Goal: Task Accomplishment & Management: Use online tool/utility

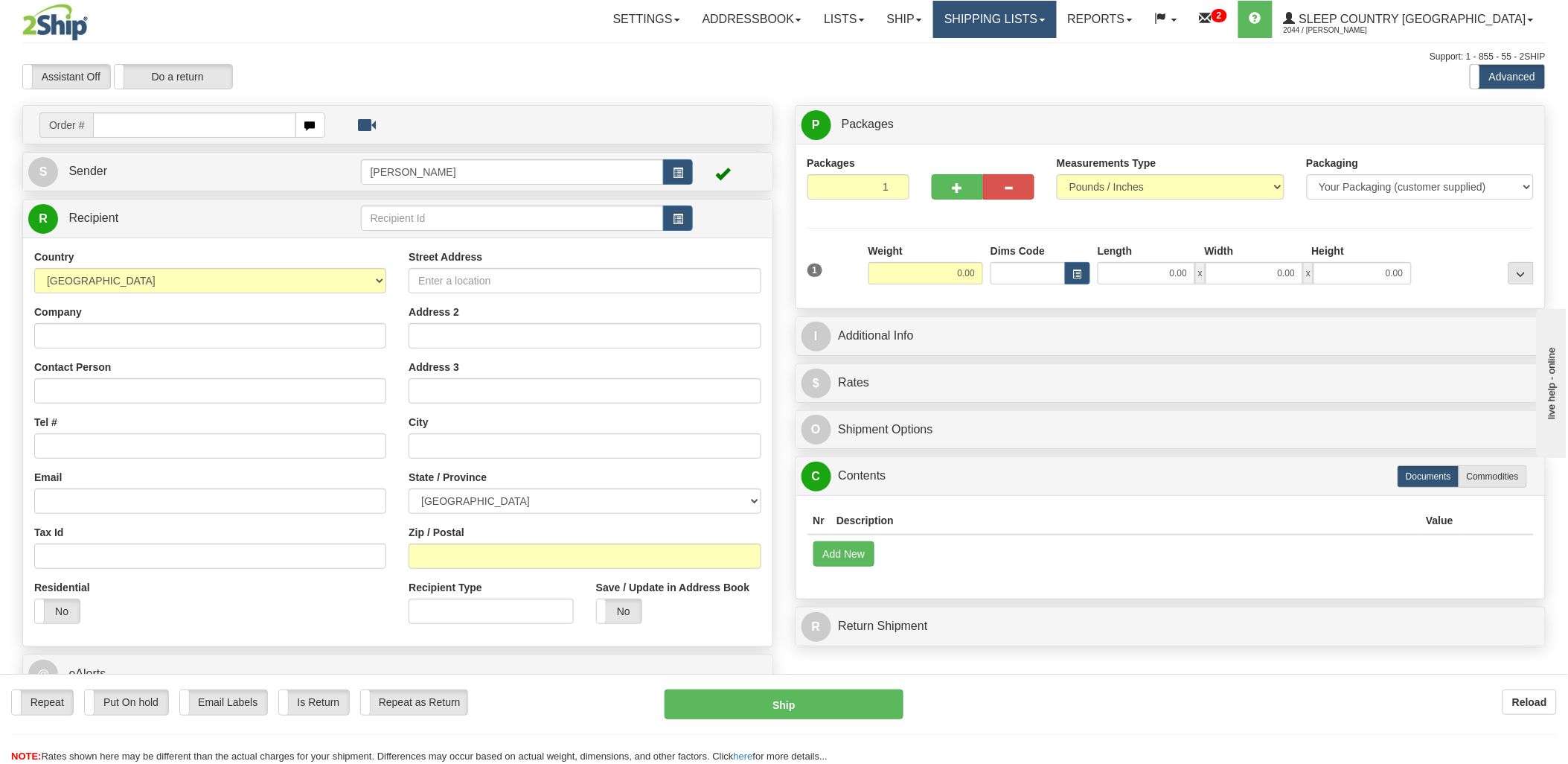
click at [1017, 18] on link "Shipping lists" at bounding box center [994, 20] width 122 height 37
click at [1014, 48] on span "Current Shipments" at bounding box center [969, 51] width 87 height 12
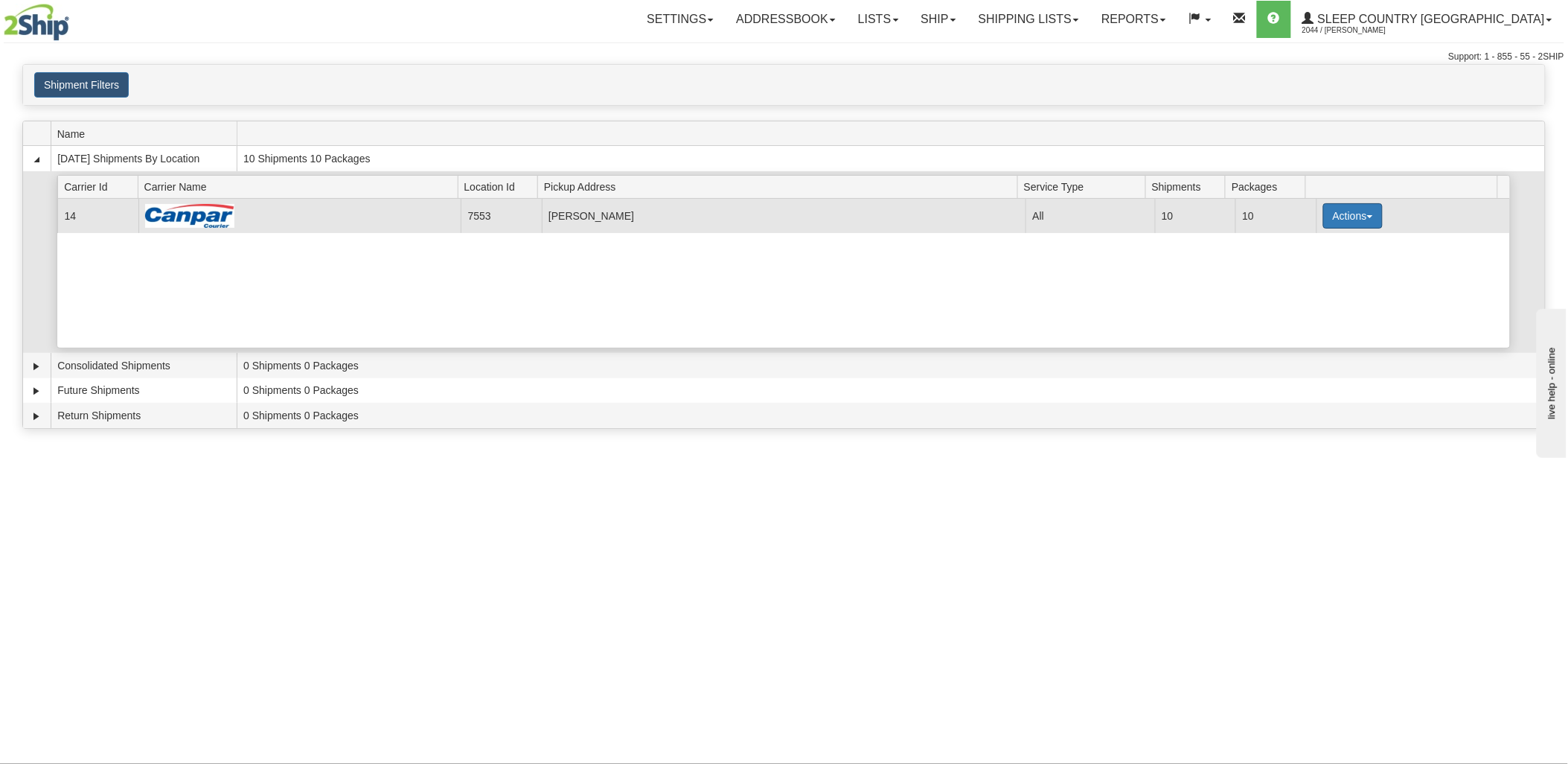
click at [1324, 217] on button "Actions" at bounding box center [1354, 215] width 60 height 25
click at [1323, 253] on link "Details" at bounding box center [1322, 244] width 119 height 20
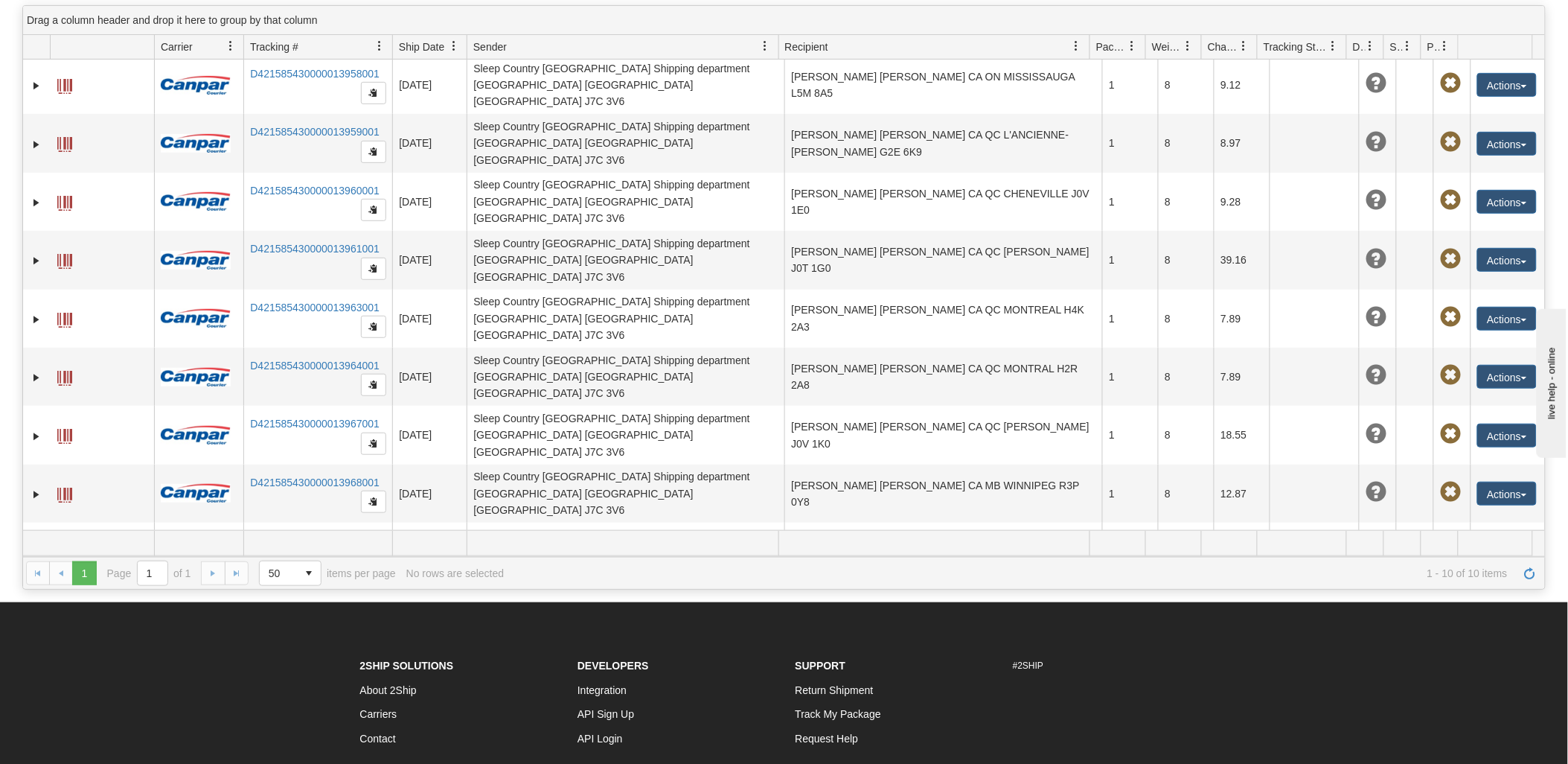
scroll to position [166, 0]
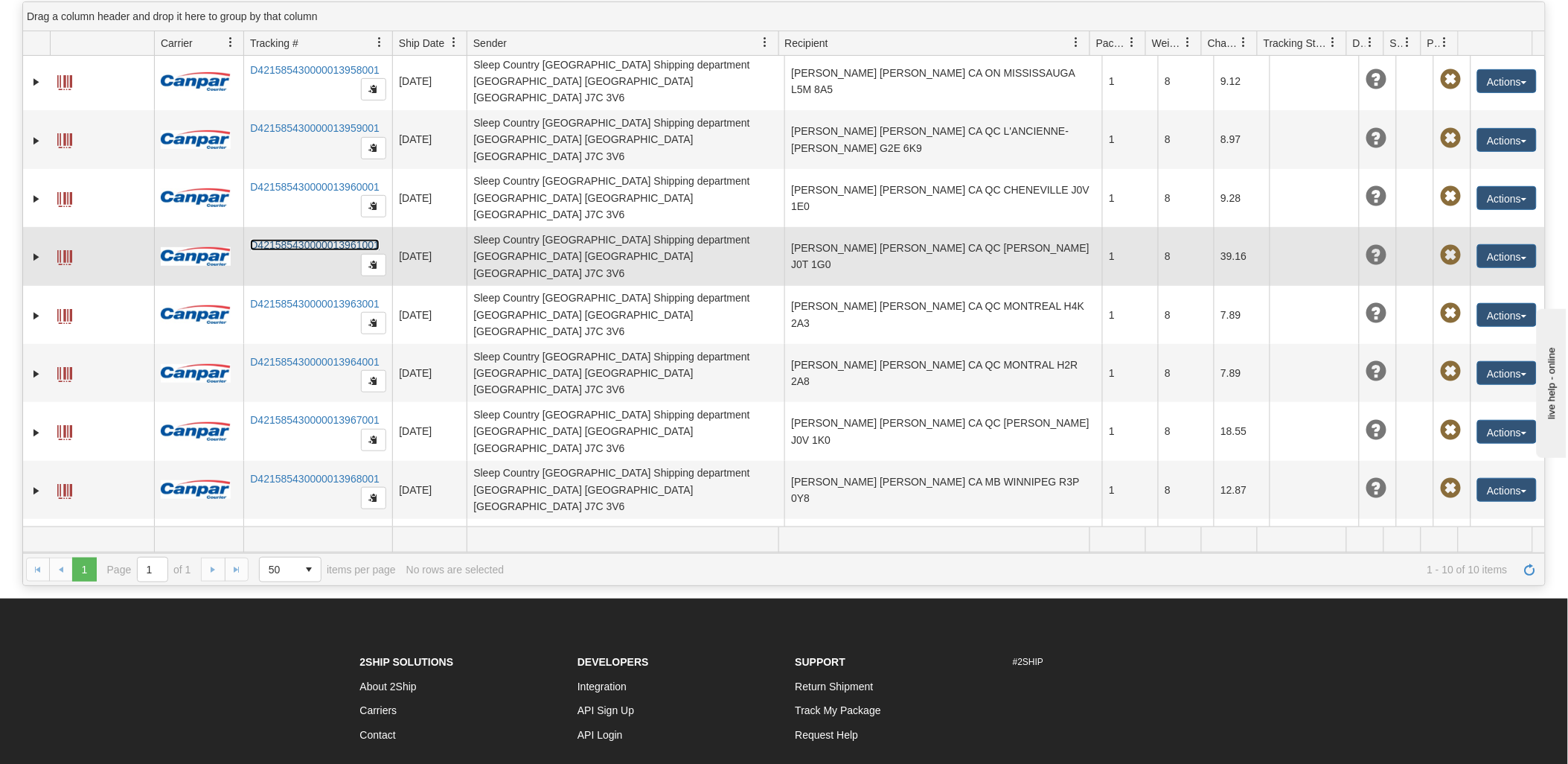
click at [292, 239] on link "D421585430000013961001" at bounding box center [315, 245] width 130 height 12
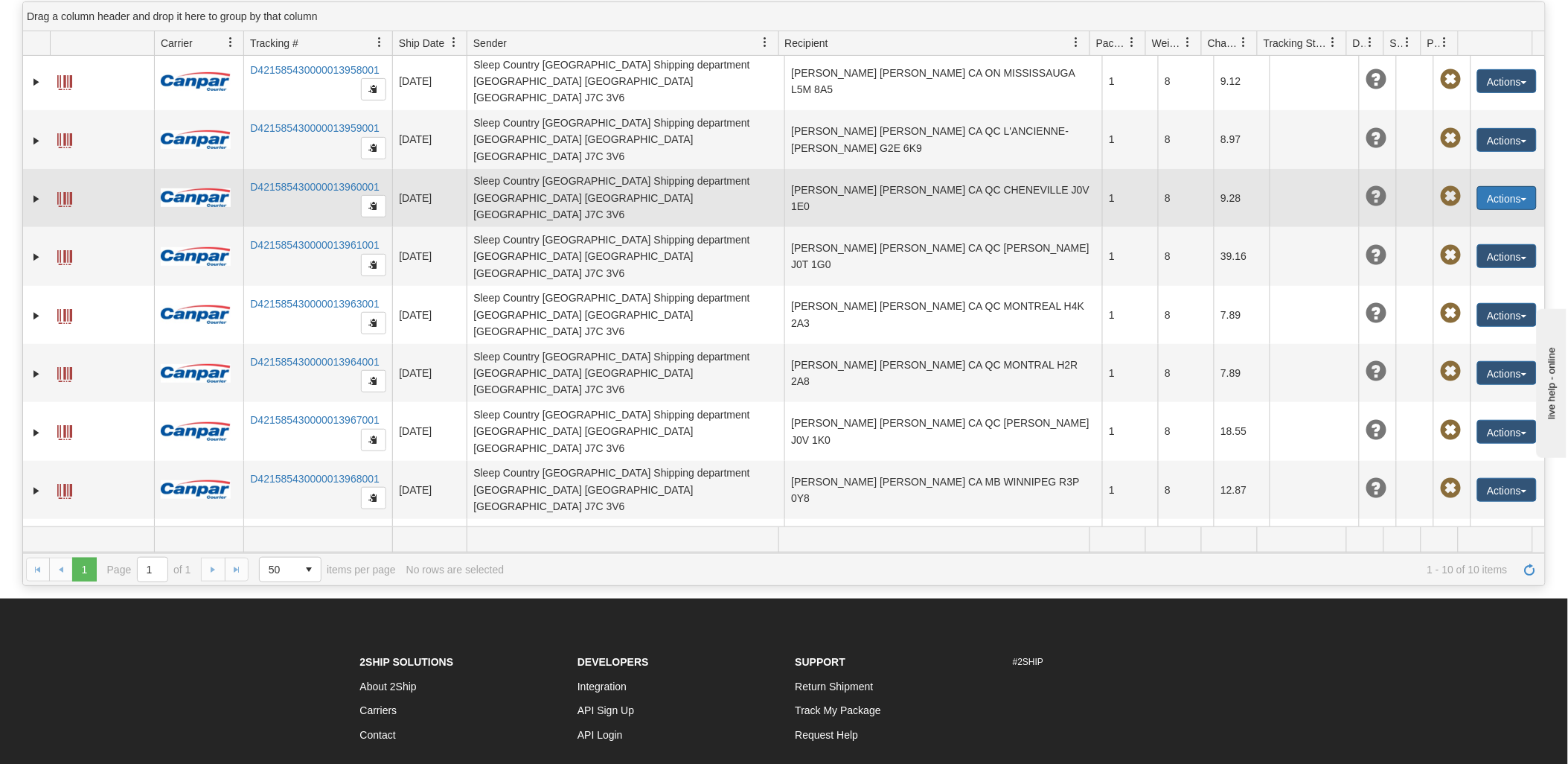
click at [1502, 186] on button "Actions" at bounding box center [1507, 197] width 60 height 23
click at [1397, 180] on td at bounding box center [1416, 198] width 37 height 58
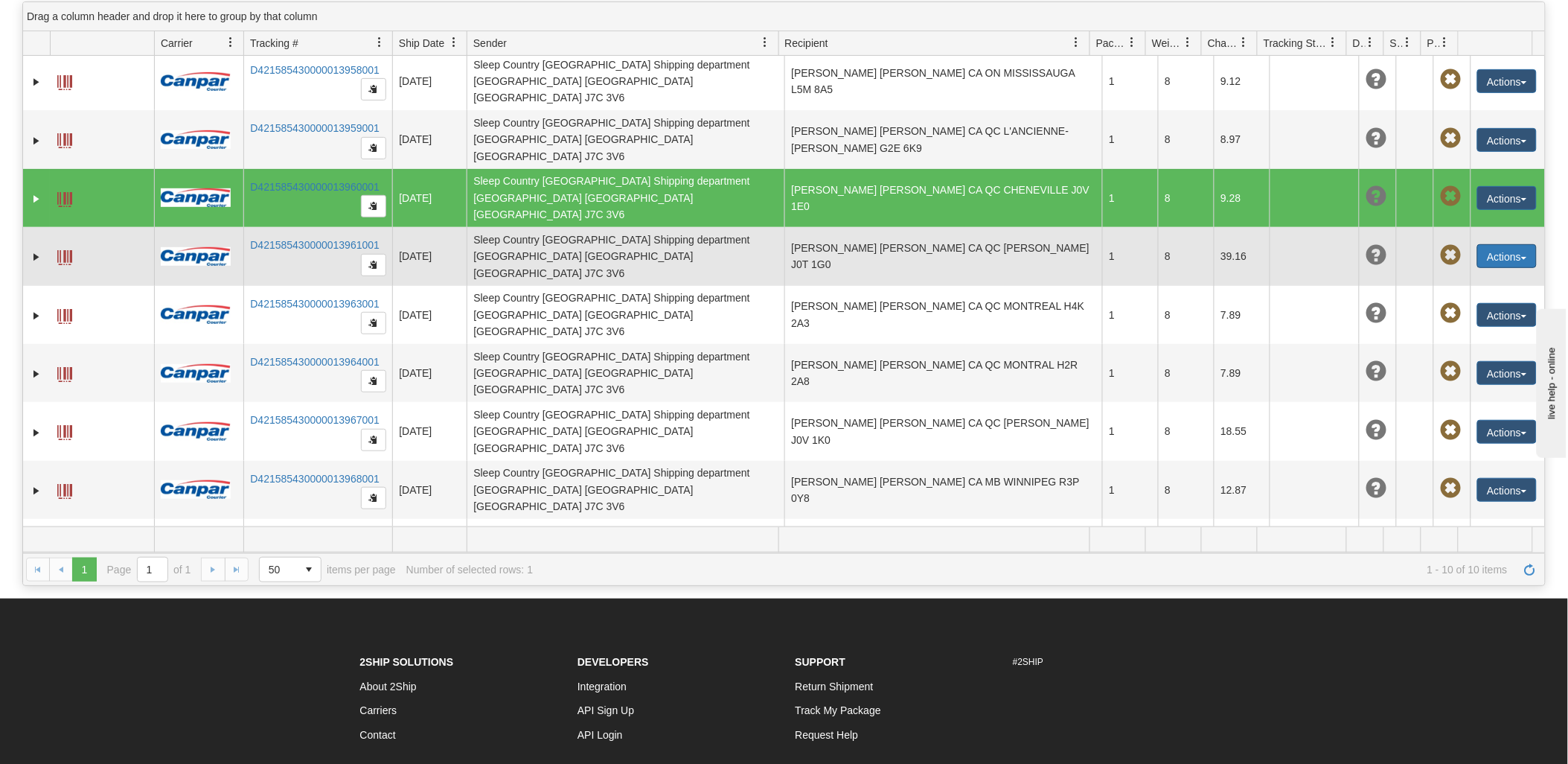
click at [1489, 244] on button "Actions" at bounding box center [1507, 255] width 60 height 23
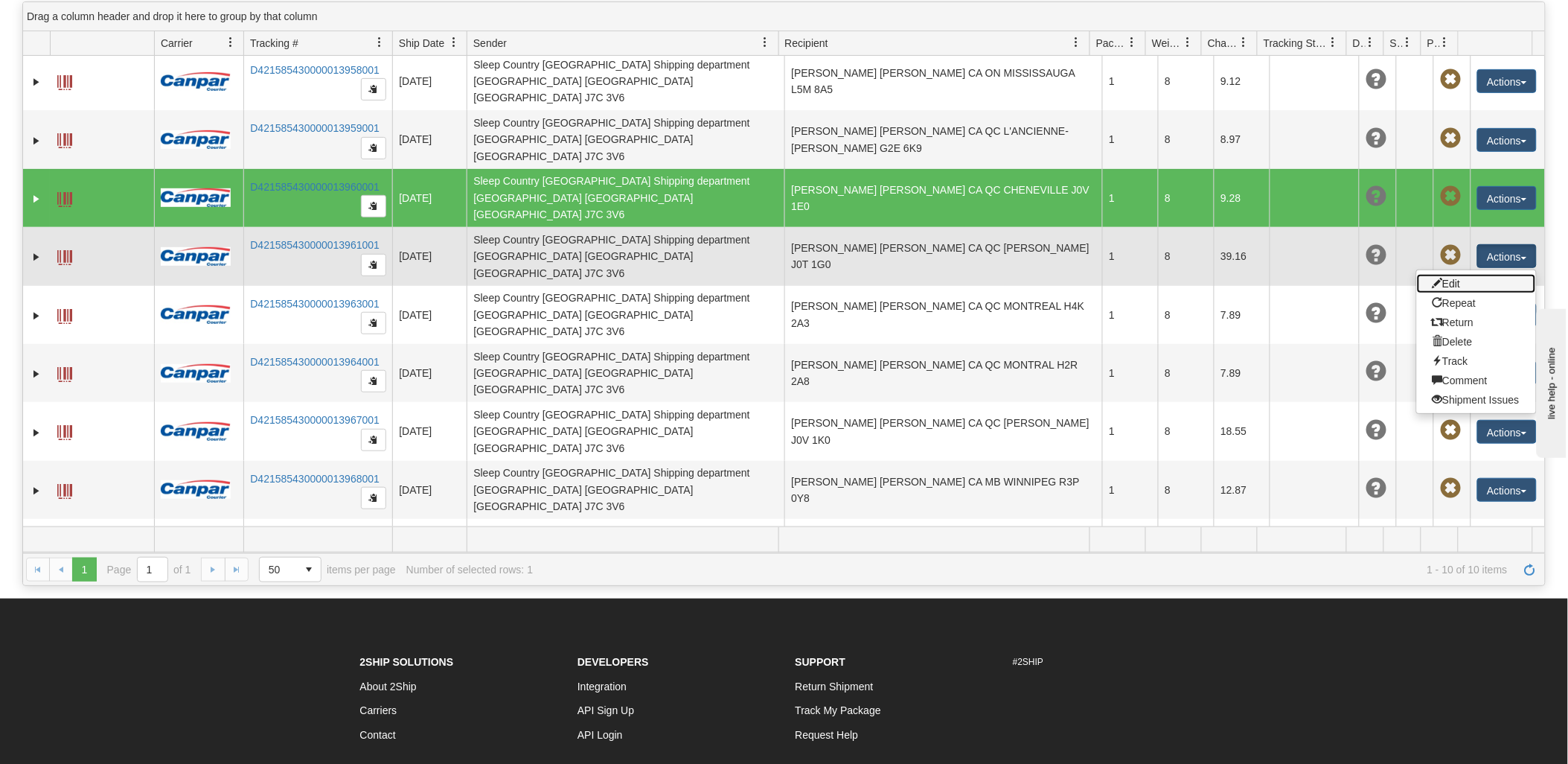
click at [1470, 274] on link "Edit" at bounding box center [1476, 283] width 119 height 20
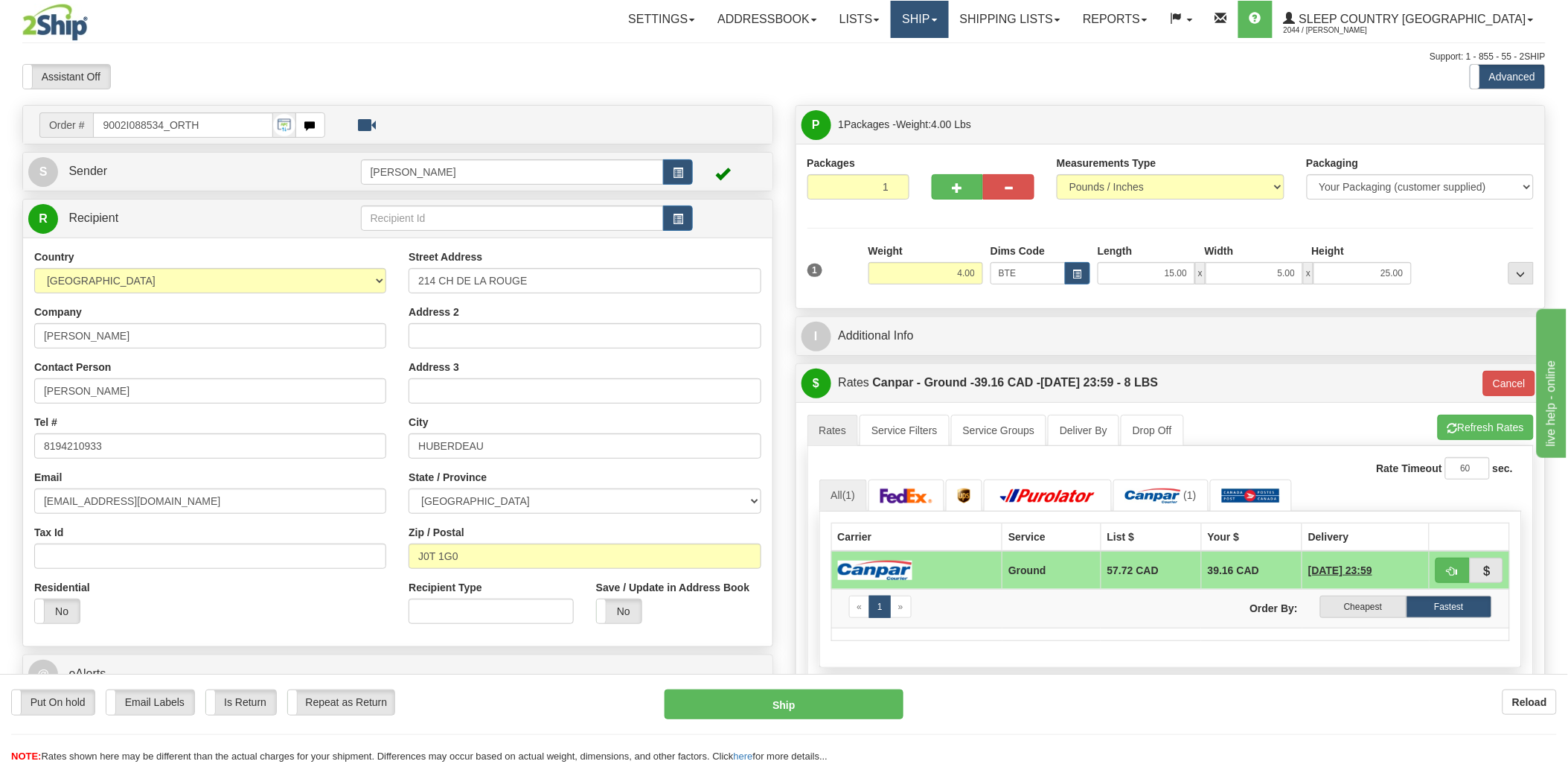
click at [948, 20] on link "Ship" at bounding box center [919, 20] width 57 height 37
click at [948, 53] on link "Ship Screen" at bounding box center [881, 51] width 135 height 20
click at [1072, 21] on link "Shipping lists" at bounding box center [1010, 20] width 122 height 37
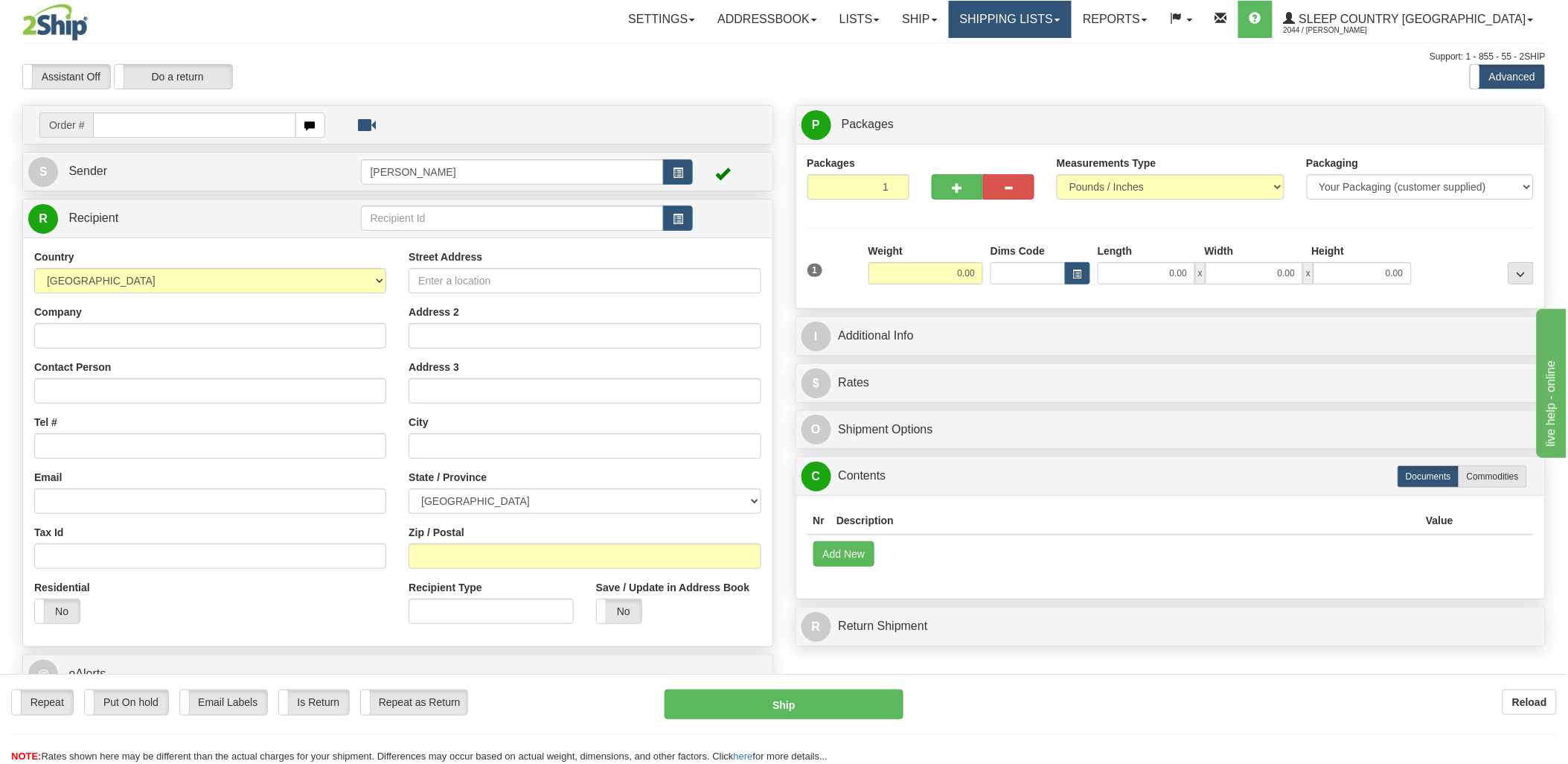
click at [1047, 8] on link "Shipping lists" at bounding box center [1010, 20] width 122 height 37
click at [1028, 54] on span "Current Shipments" at bounding box center [984, 51] width 87 height 12
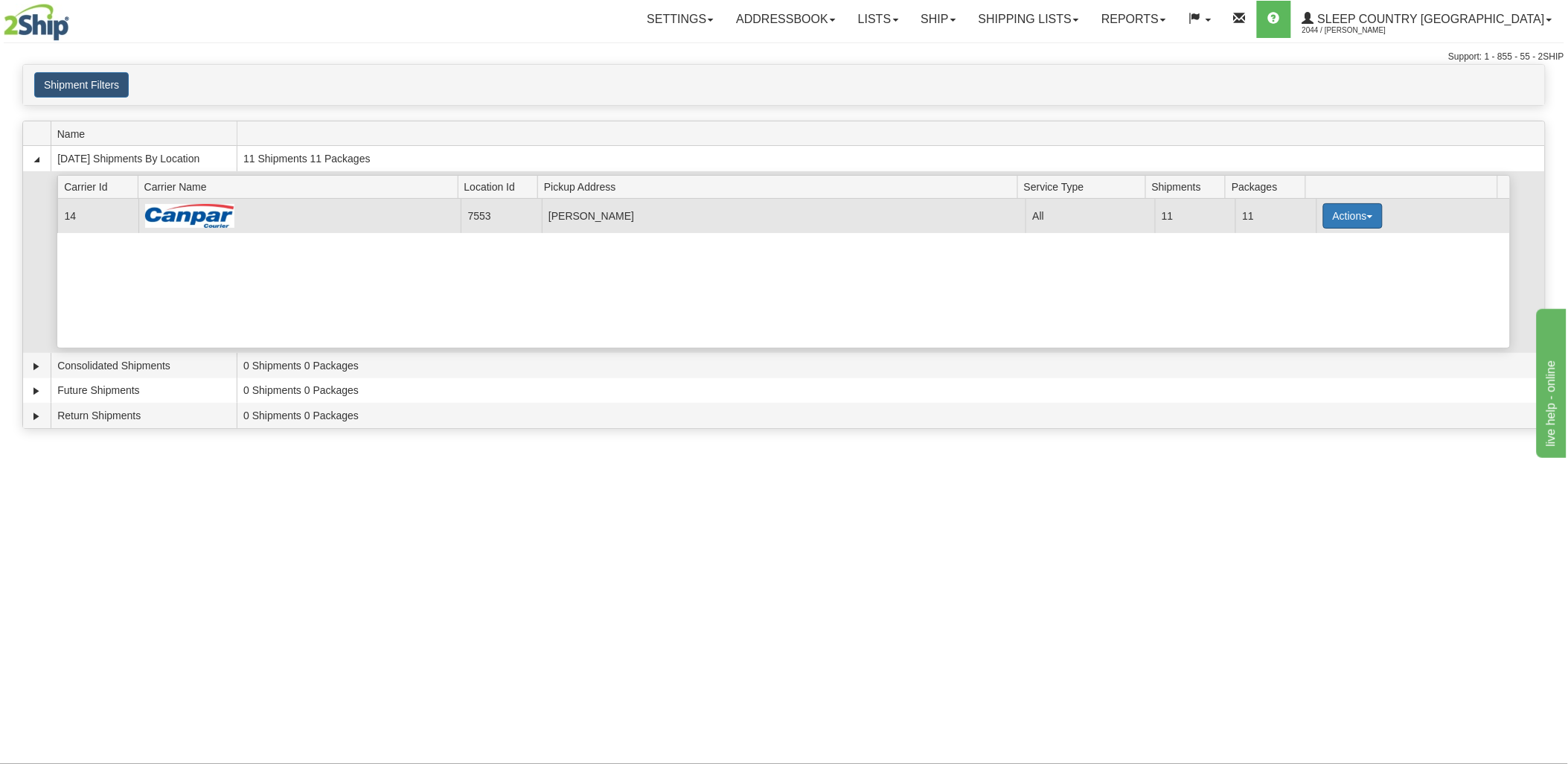
click at [1364, 221] on button "Actions" at bounding box center [1354, 215] width 60 height 25
click at [1315, 247] on span "Details" at bounding box center [1298, 243] width 40 height 10
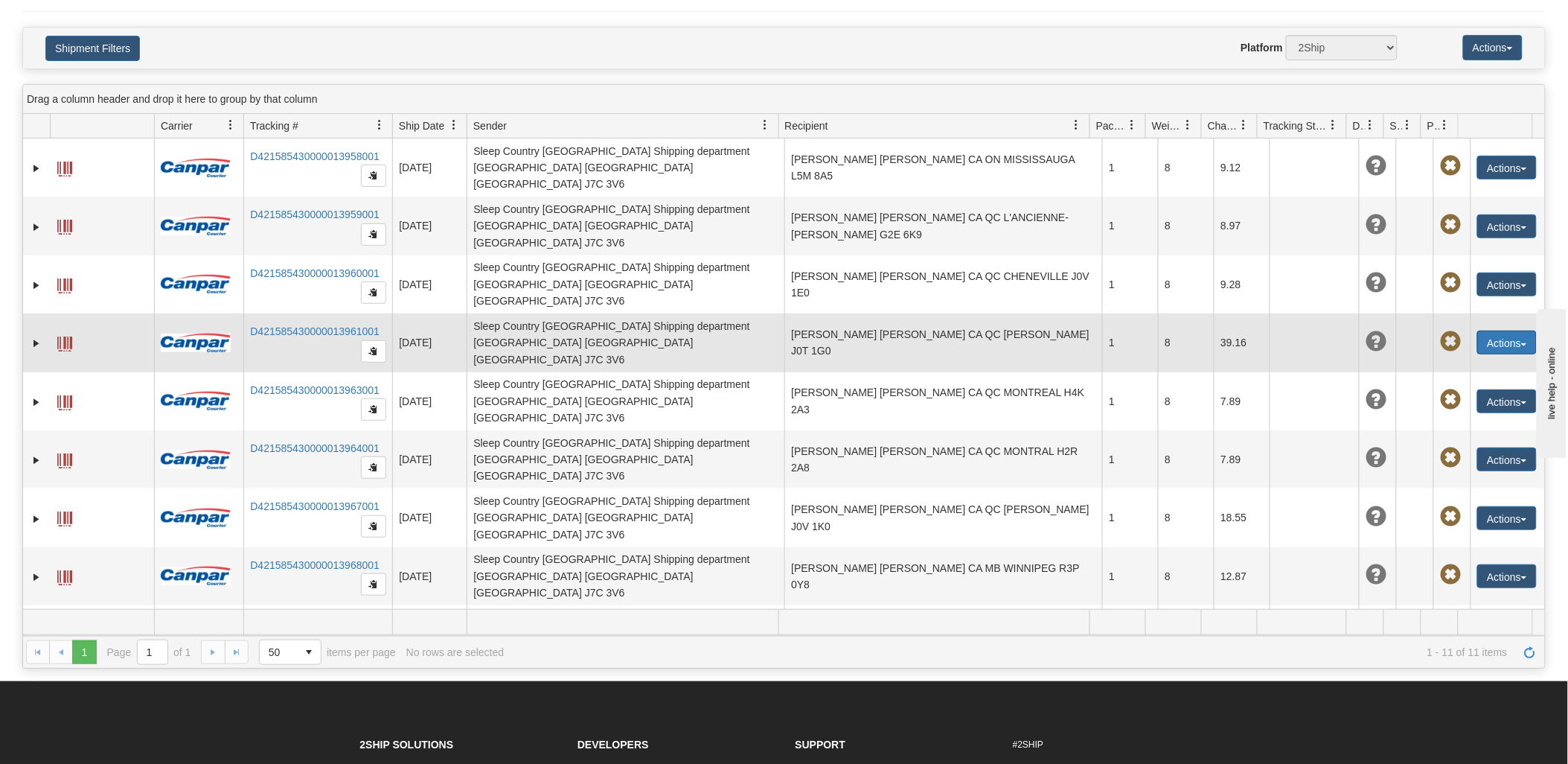
click at [1479, 330] on button "Actions" at bounding box center [1507, 341] width 60 height 23
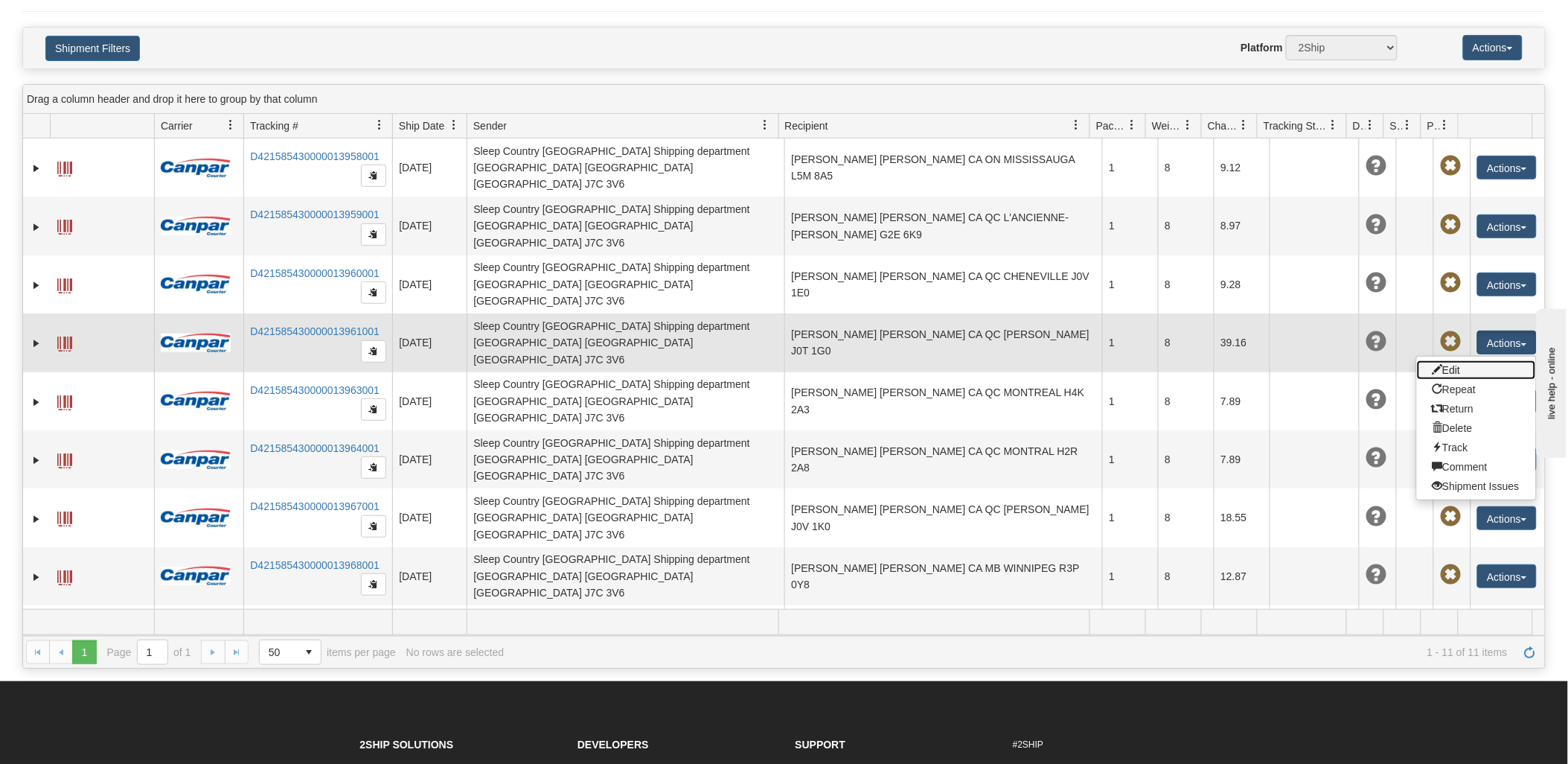
click at [1445, 360] on link "Edit" at bounding box center [1476, 369] width 119 height 20
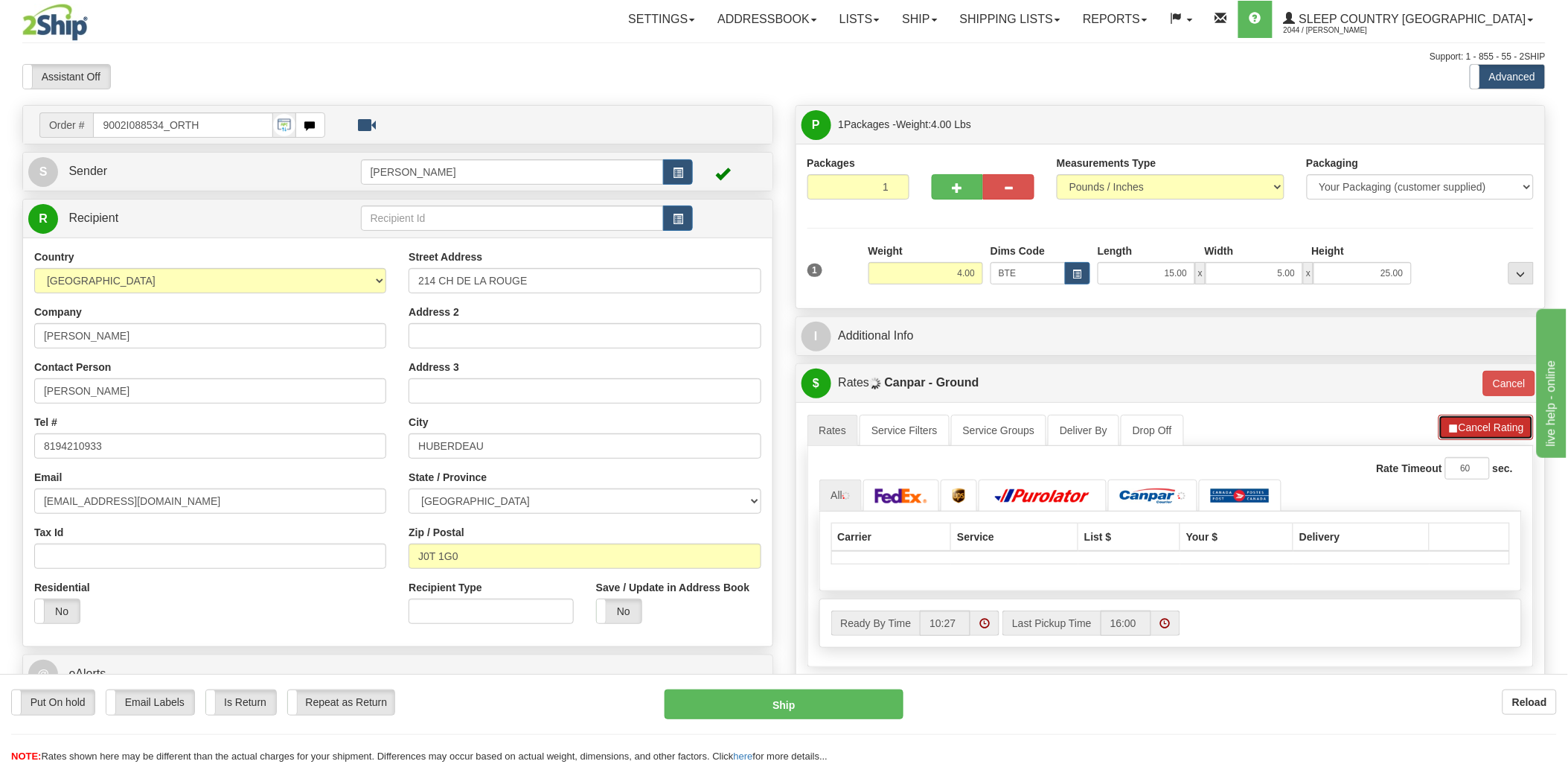
click at [1503, 432] on button "Cancel Rating" at bounding box center [1487, 426] width 95 height 25
click at [1521, 385] on button "Cancel" at bounding box center [1510, 382] width 52 height 25
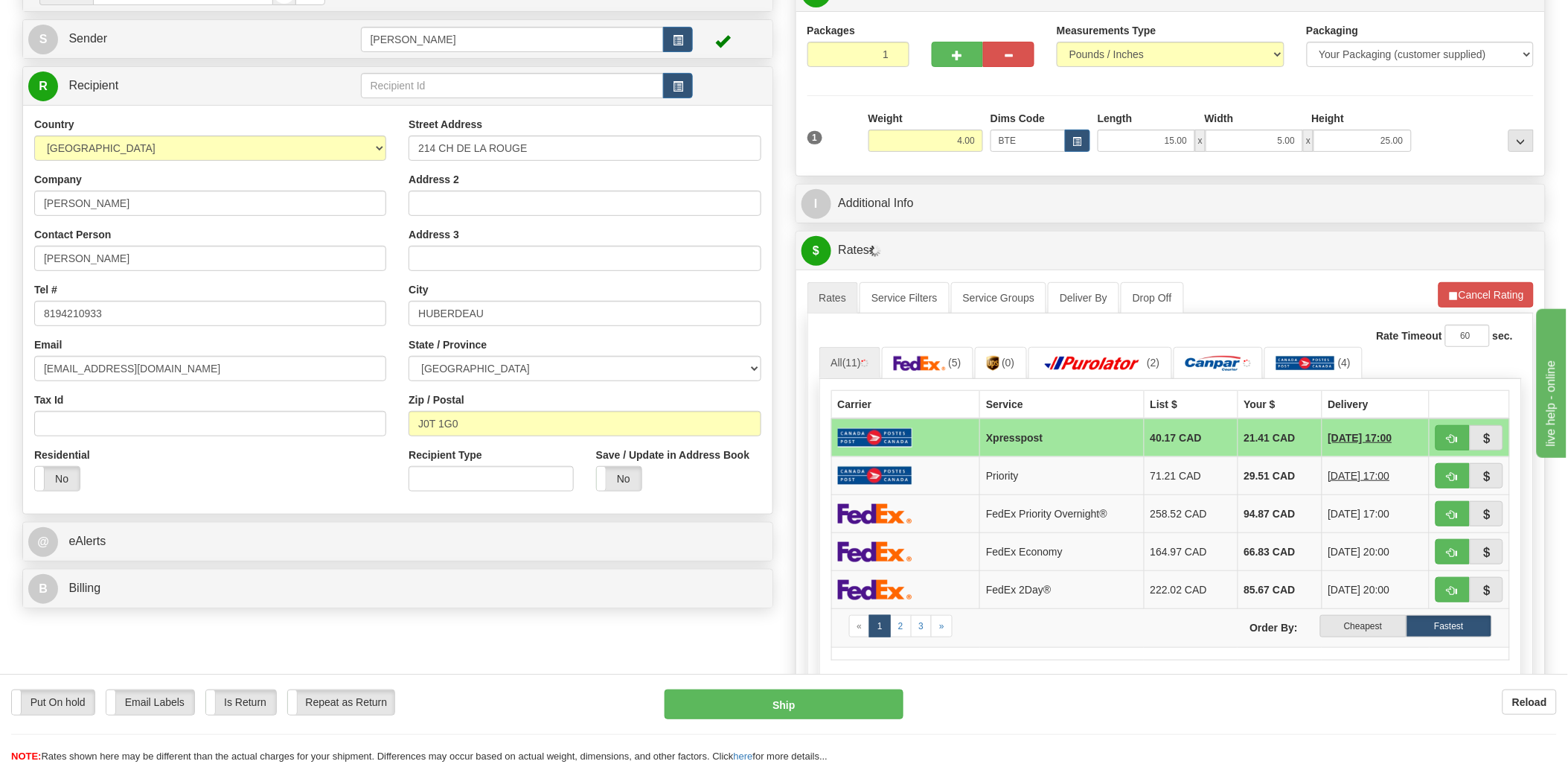
scroll to position [166, 0]
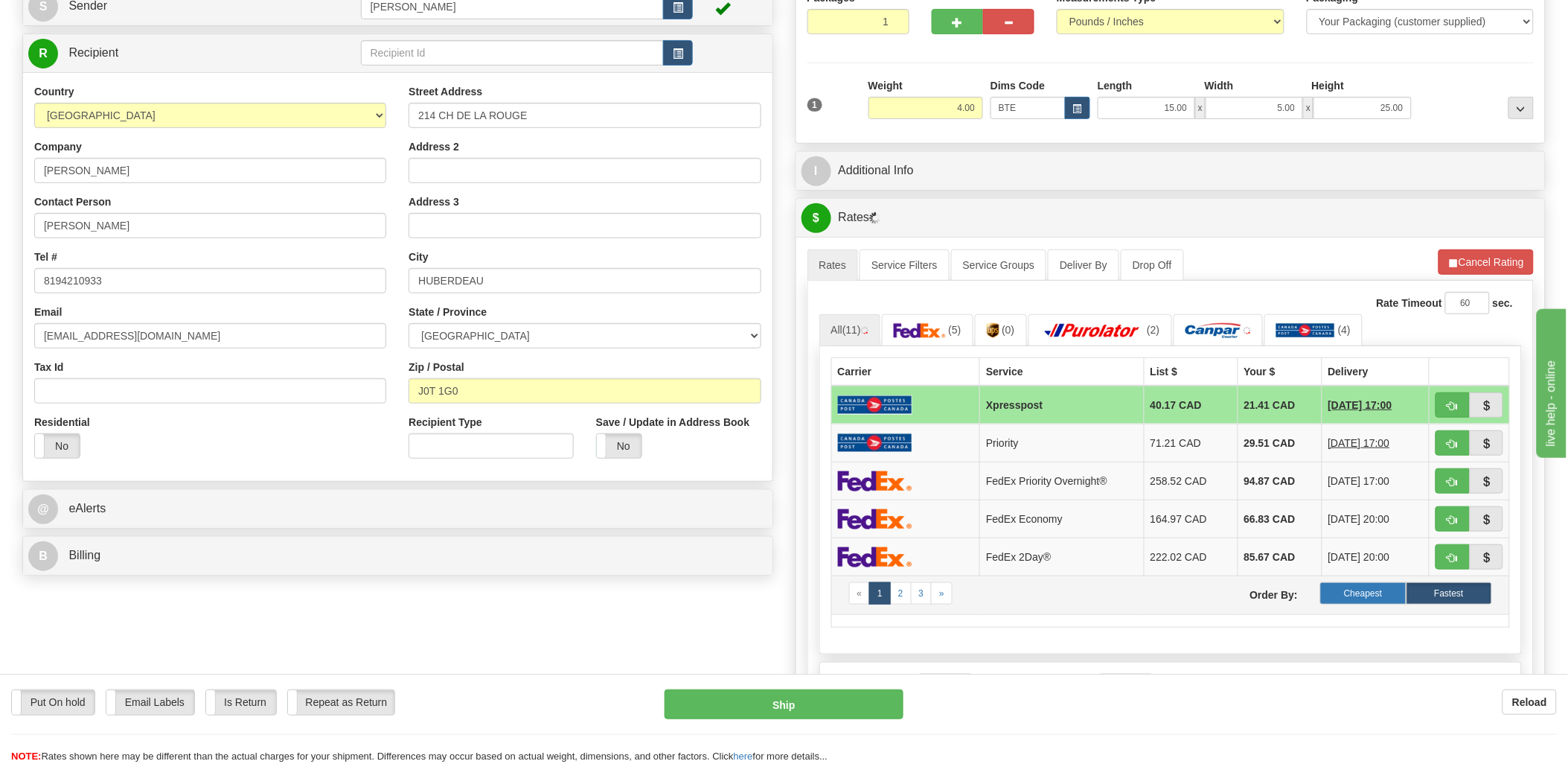
click at [1372, 600] on label "Cheapest" at bounding box center [1363, 594] width 86 height 22
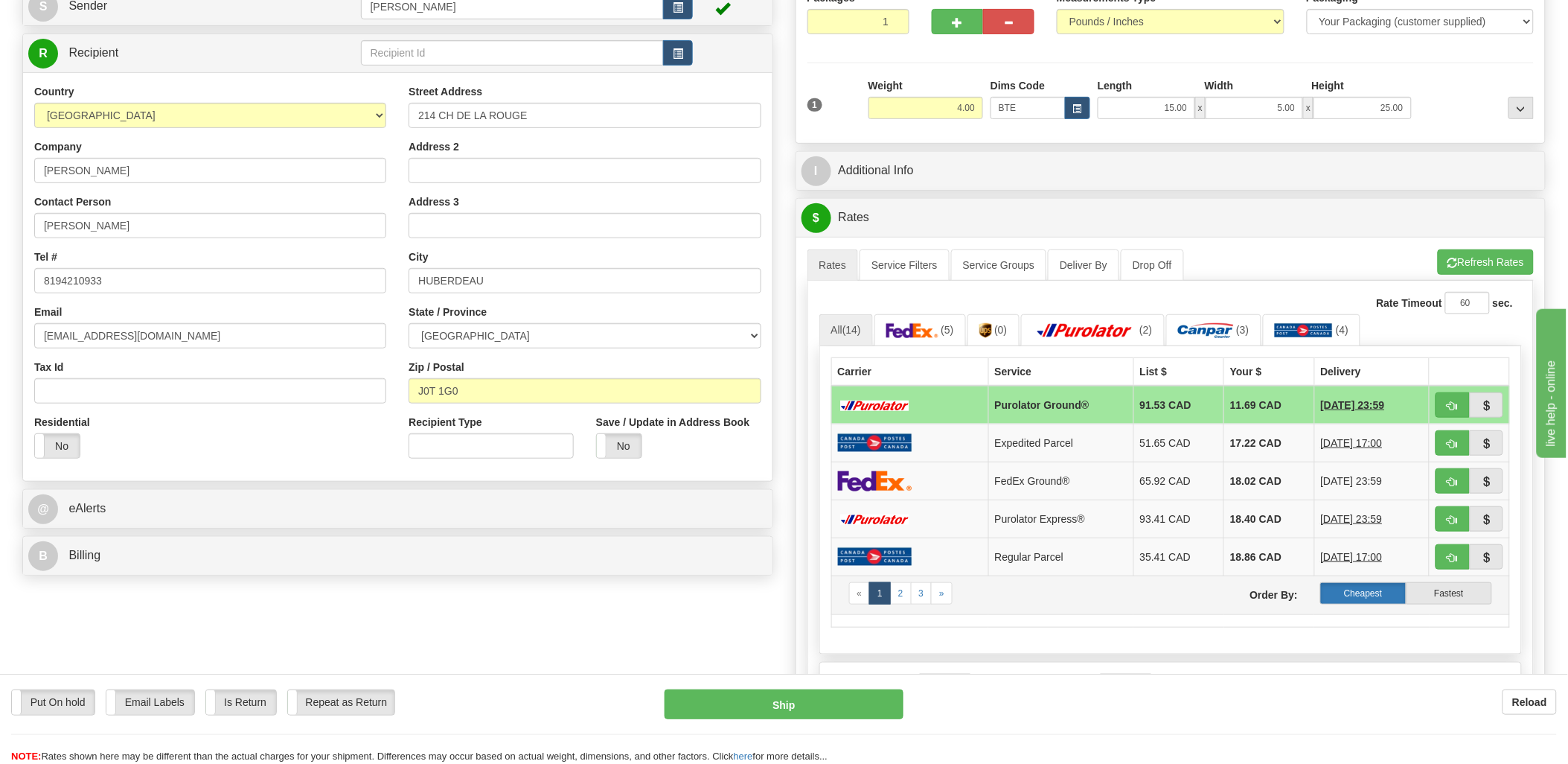
click at [1360, 592] on label "Cheapest" at bounding box center [1363, 594] width 86 height 22
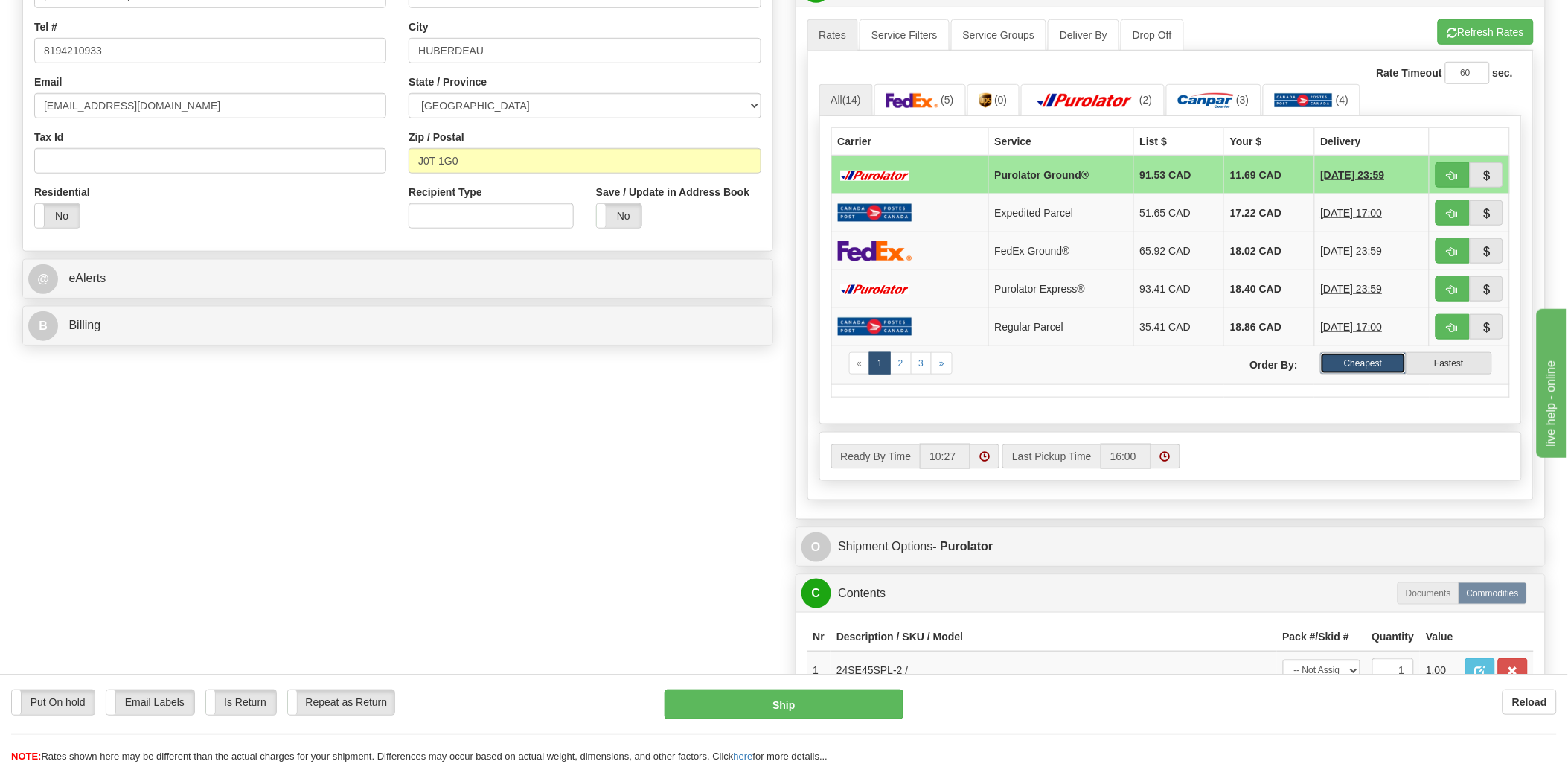
scroll to position [413, 0]
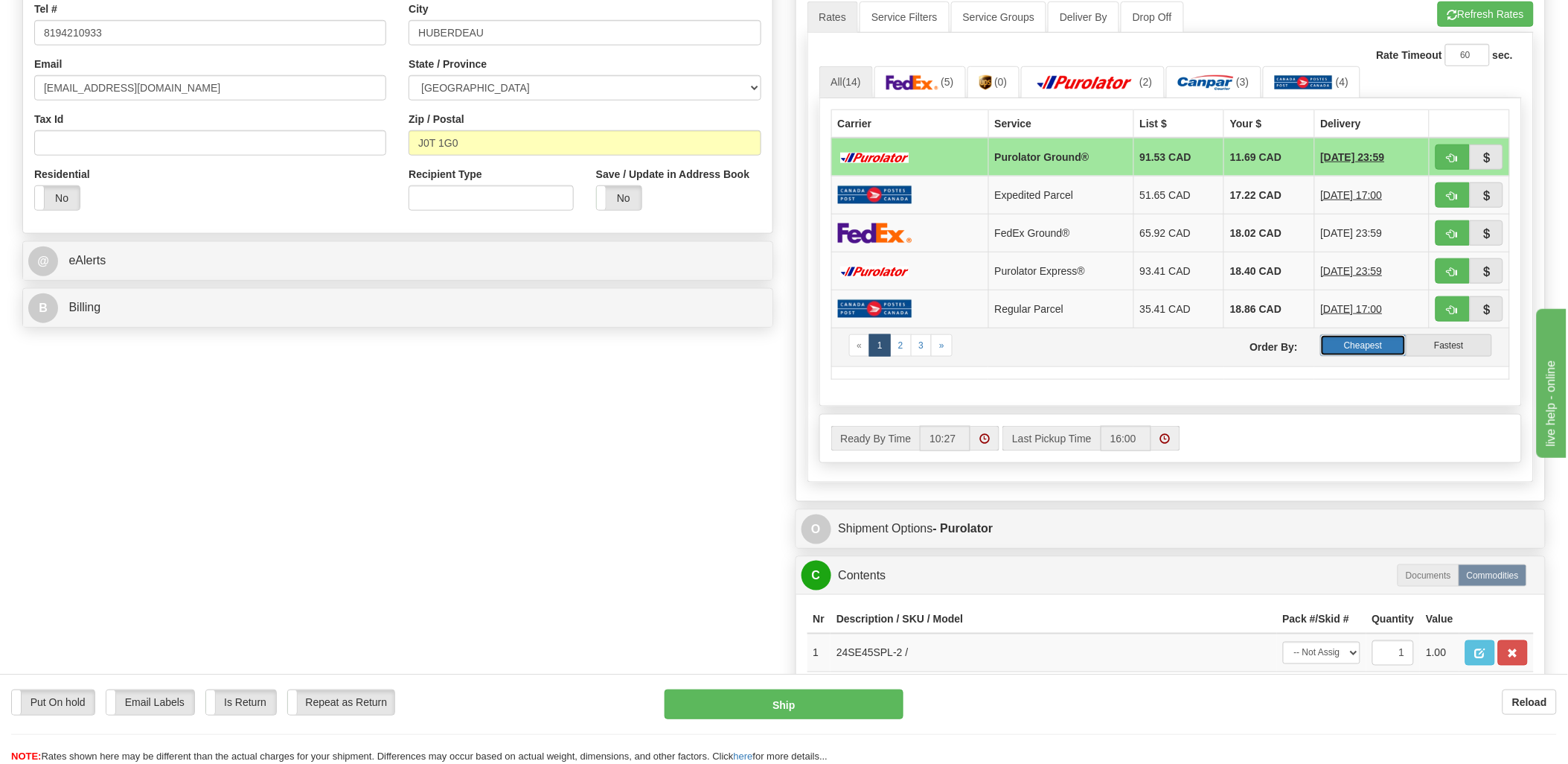
click at [1389, 349] on label "Cheapest" at bounding box center [1363, 345] width 86 height 22
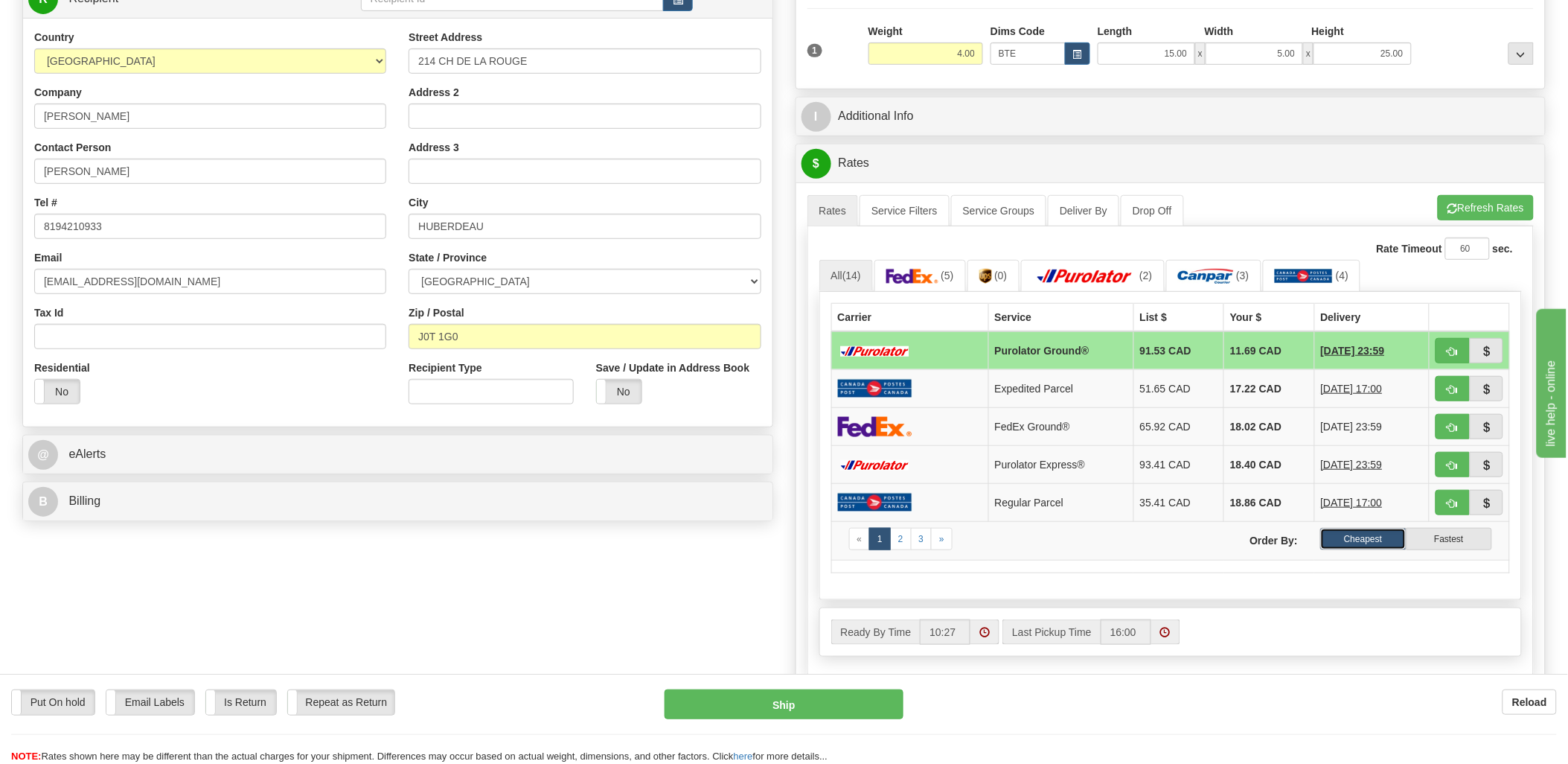
scroll to position [248, 0]
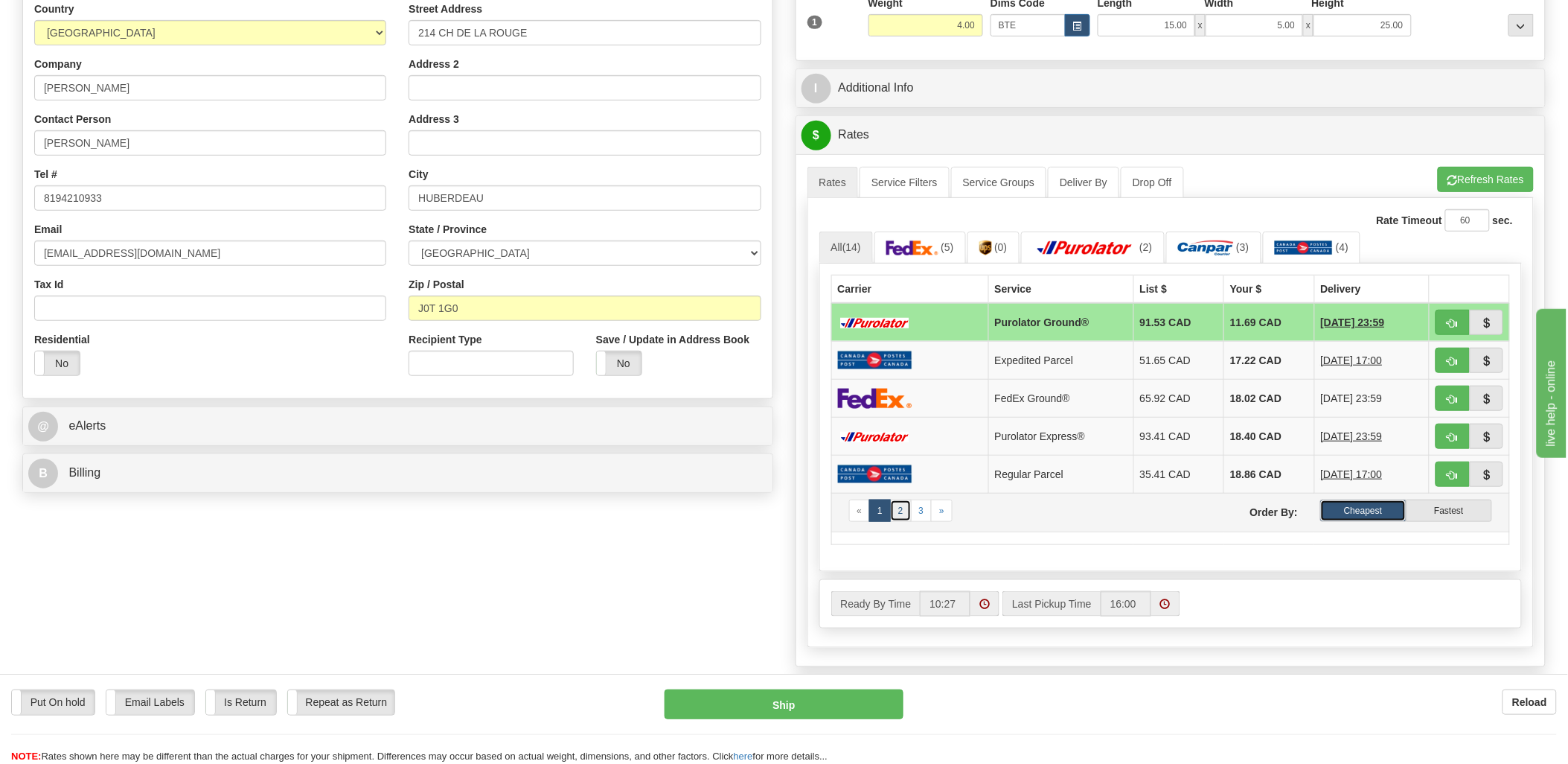
click at [903, 513] on link "2" at bounding box center [900, 511] width 22 height 22
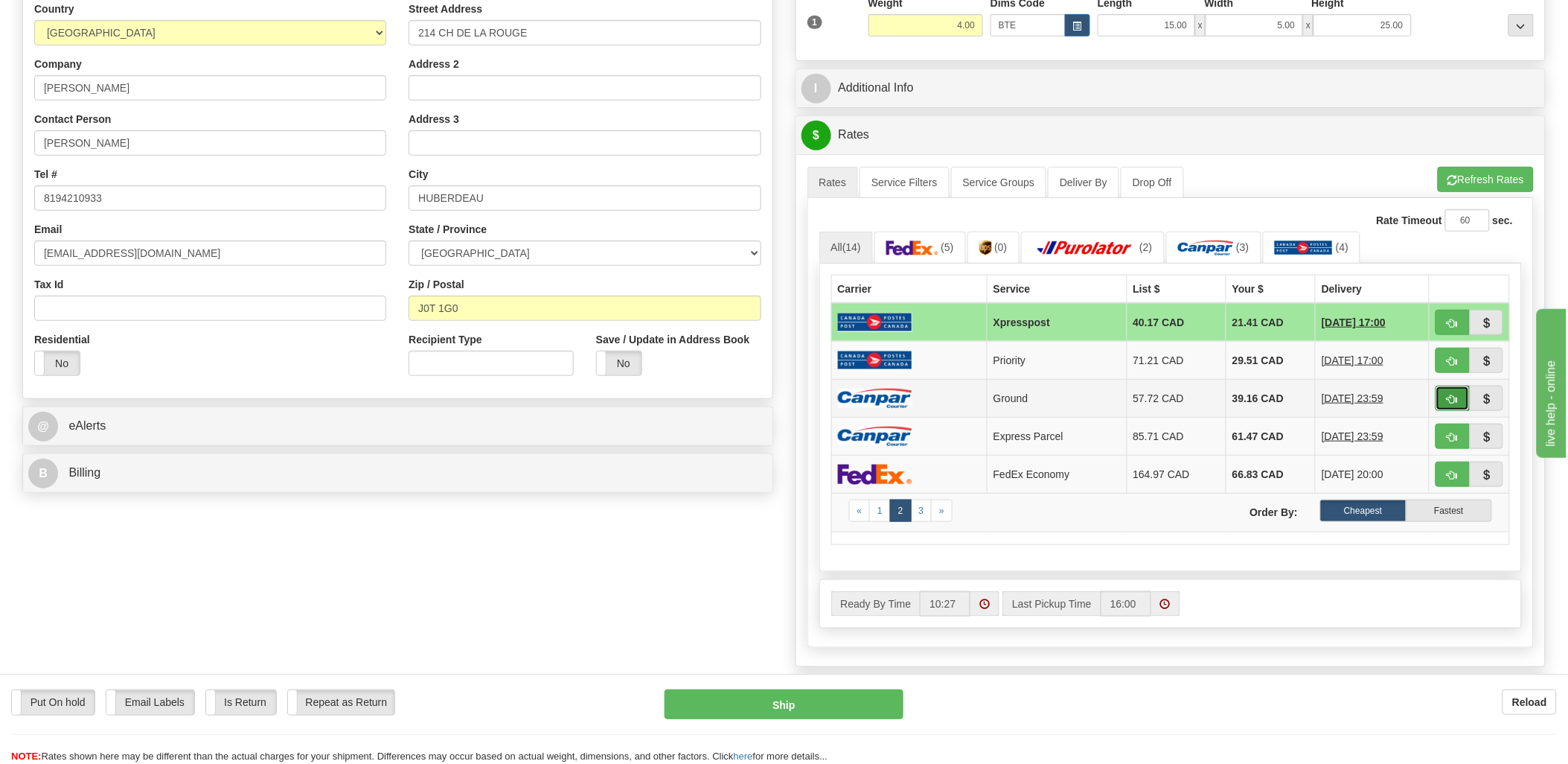
click at [1452, 399] on span "button" at bounding box center [1453, 399] width 10 height 9
type input "1"
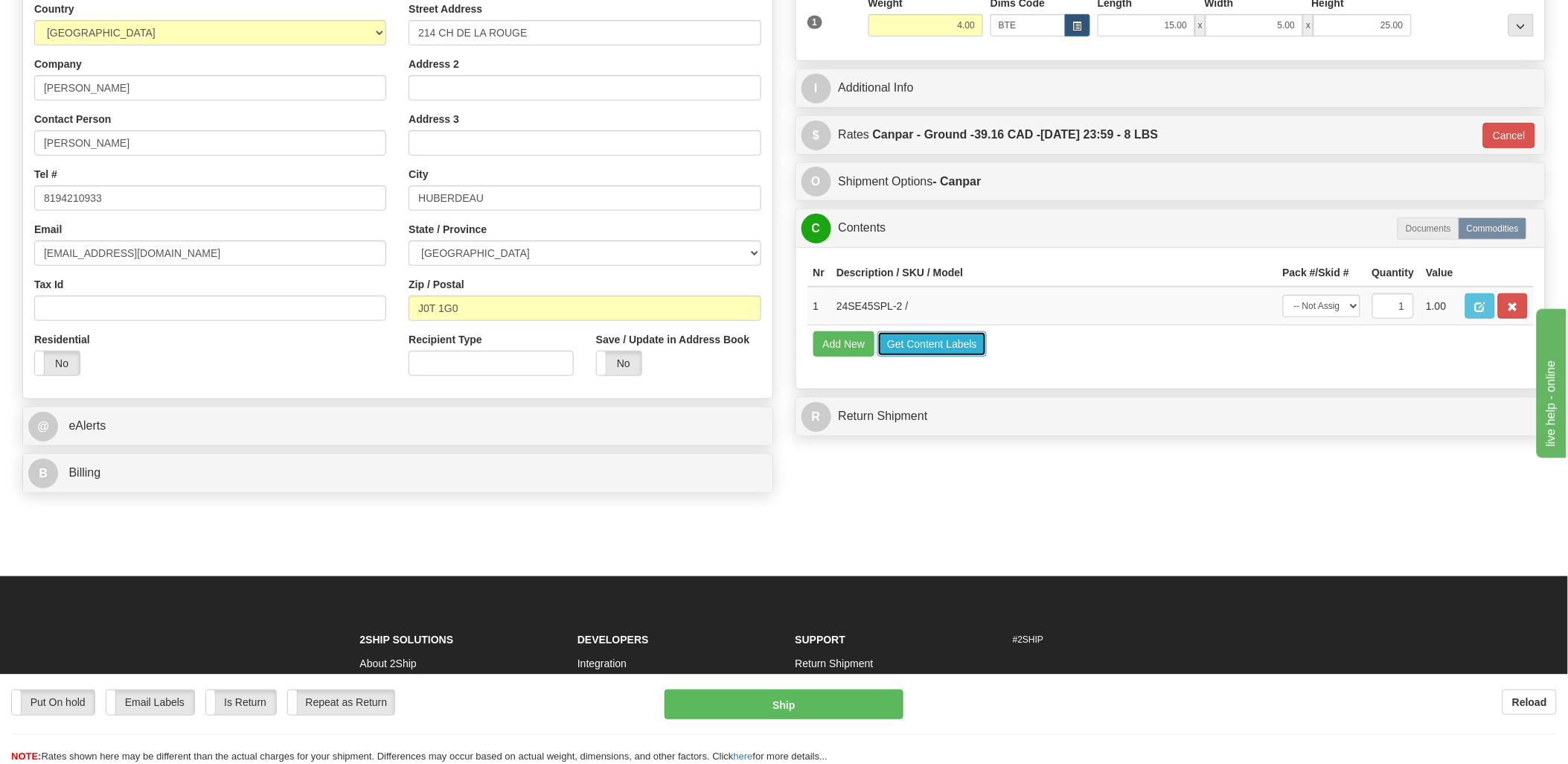
click at [938, 356] on button "Get Content Labels" at bounding box center [932, 343] width 109 height 25
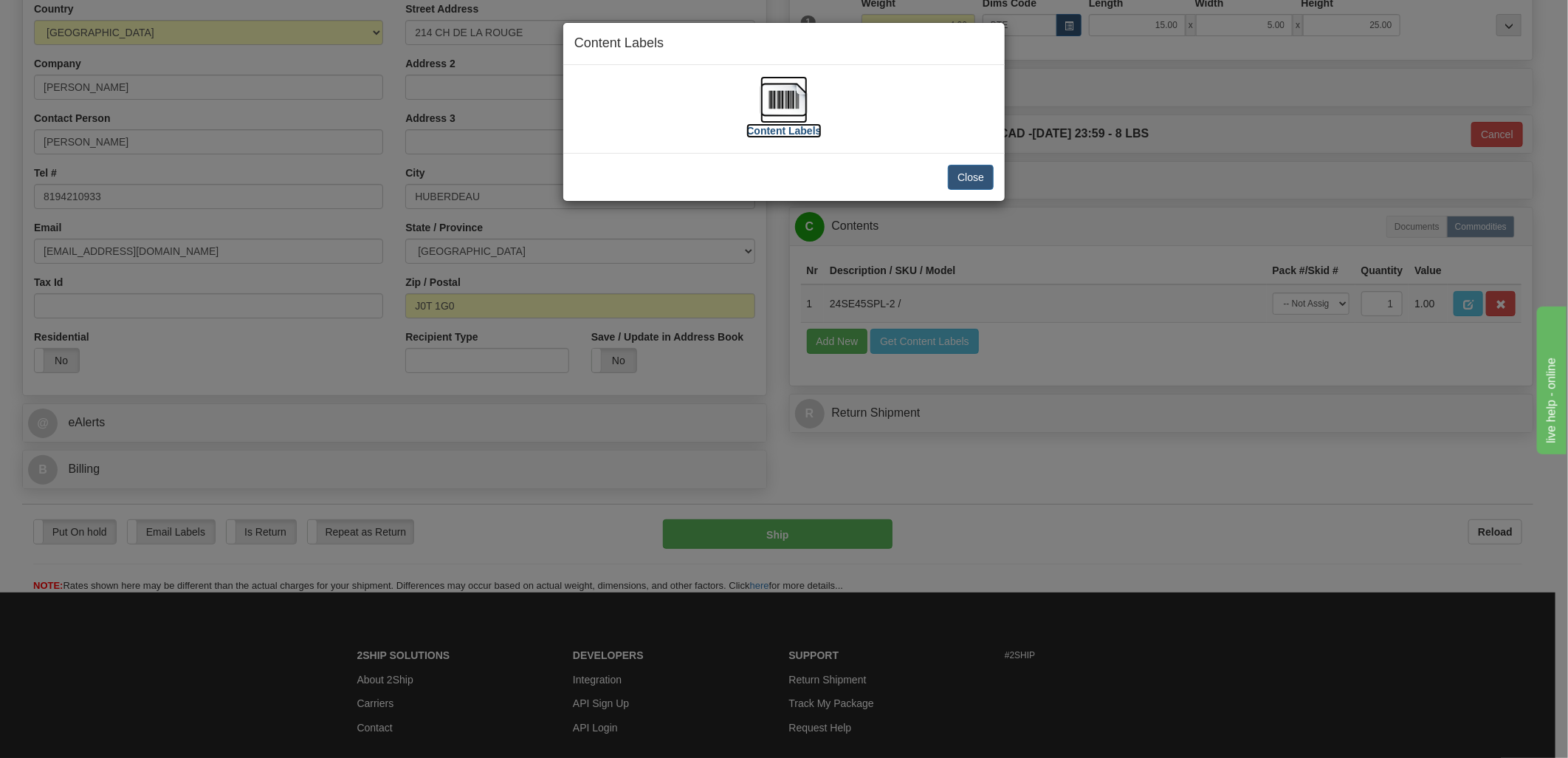
click at [801, 103] on img at bounding box center [784, 99] width 47 height 47
click at [957, 172] on button "Close" at bounding box center [970, 177] width 45 height 25
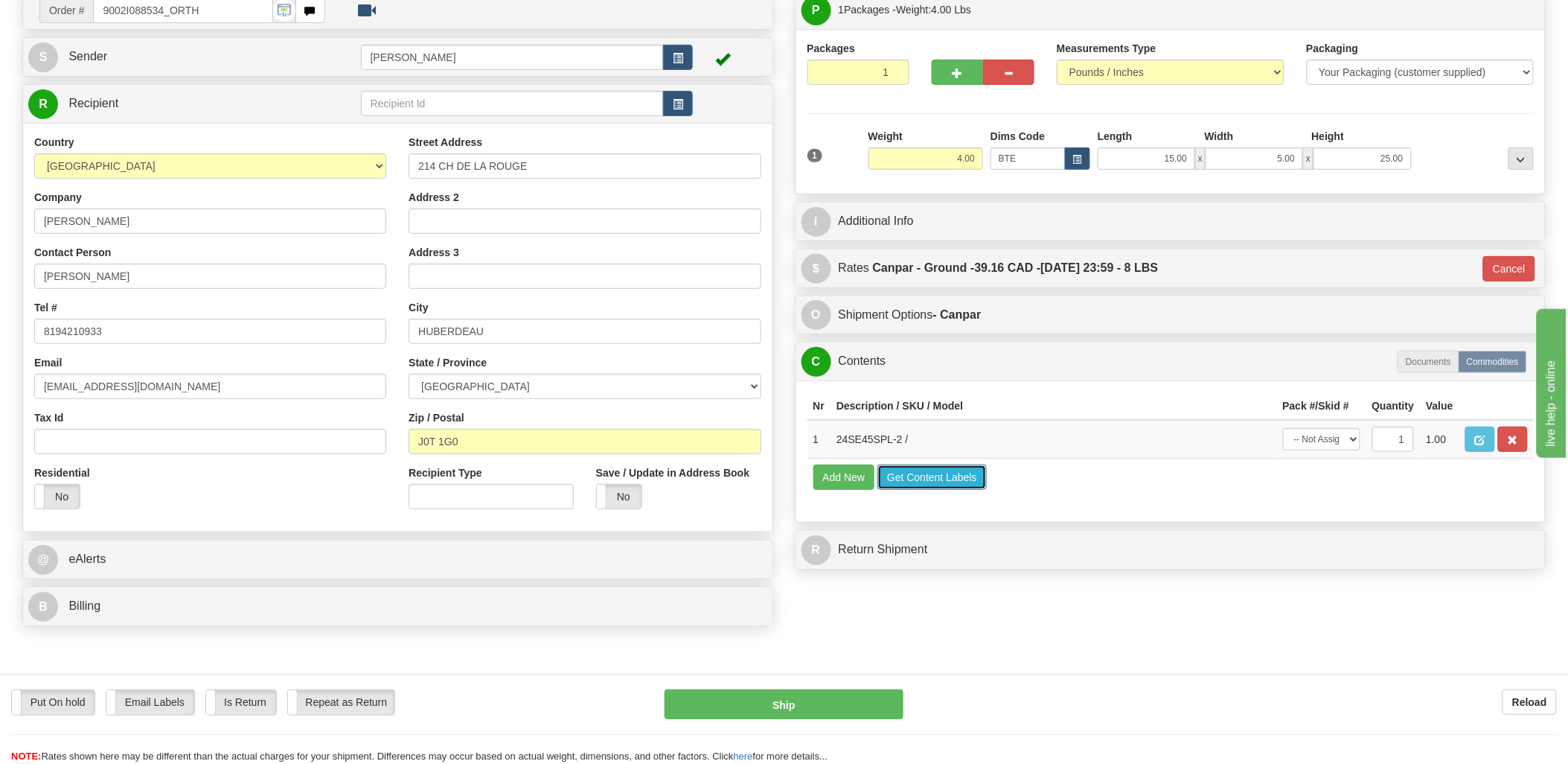
scroll to position [0, 0]
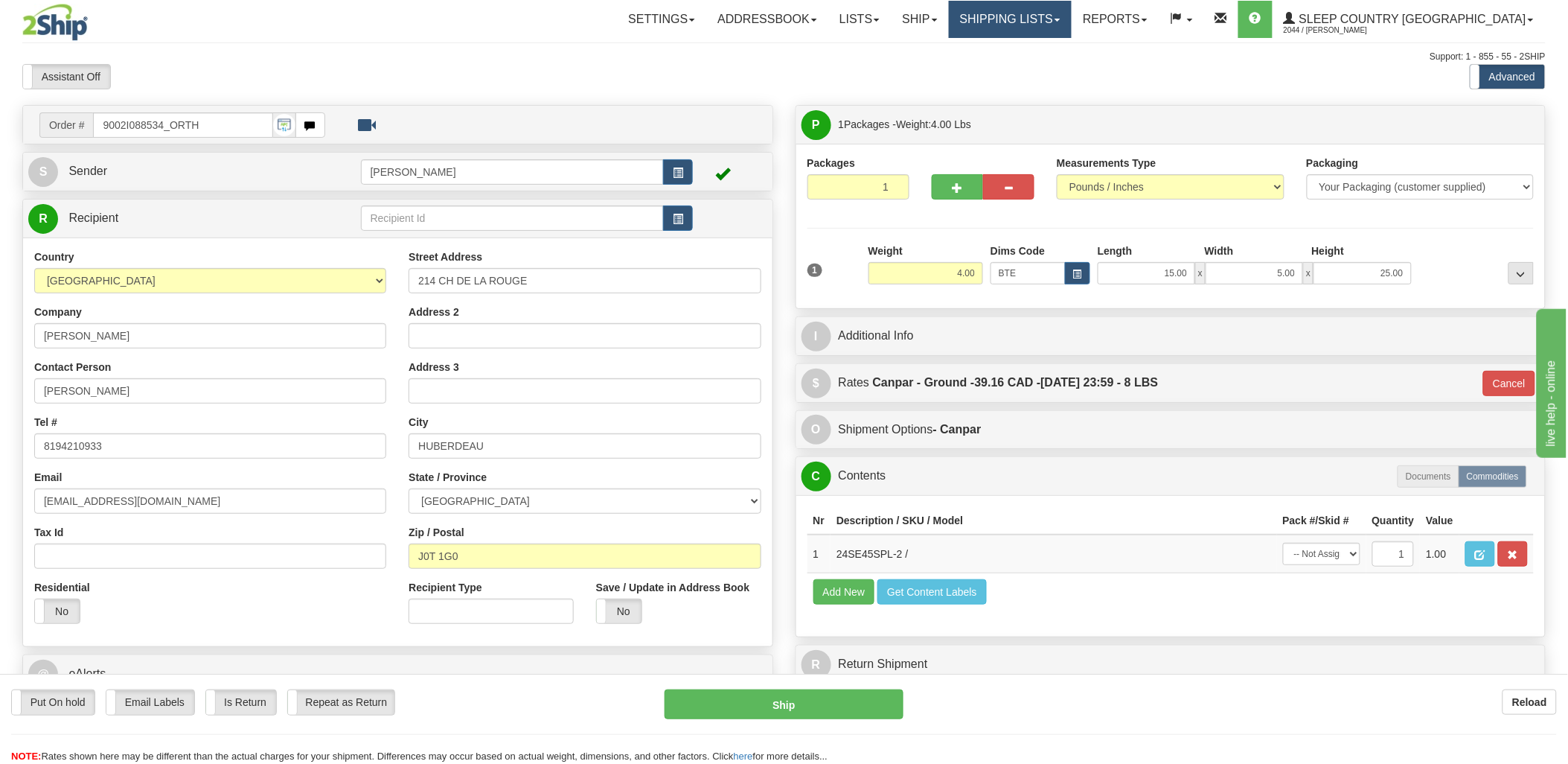
click at [1072, 21] on link "Shipping lists" at bounding box center [1010, 20] width 122 height 37
click at [1028, 50] on span "Current Shipments" at bounding box center [984, 51] width 87 height 12
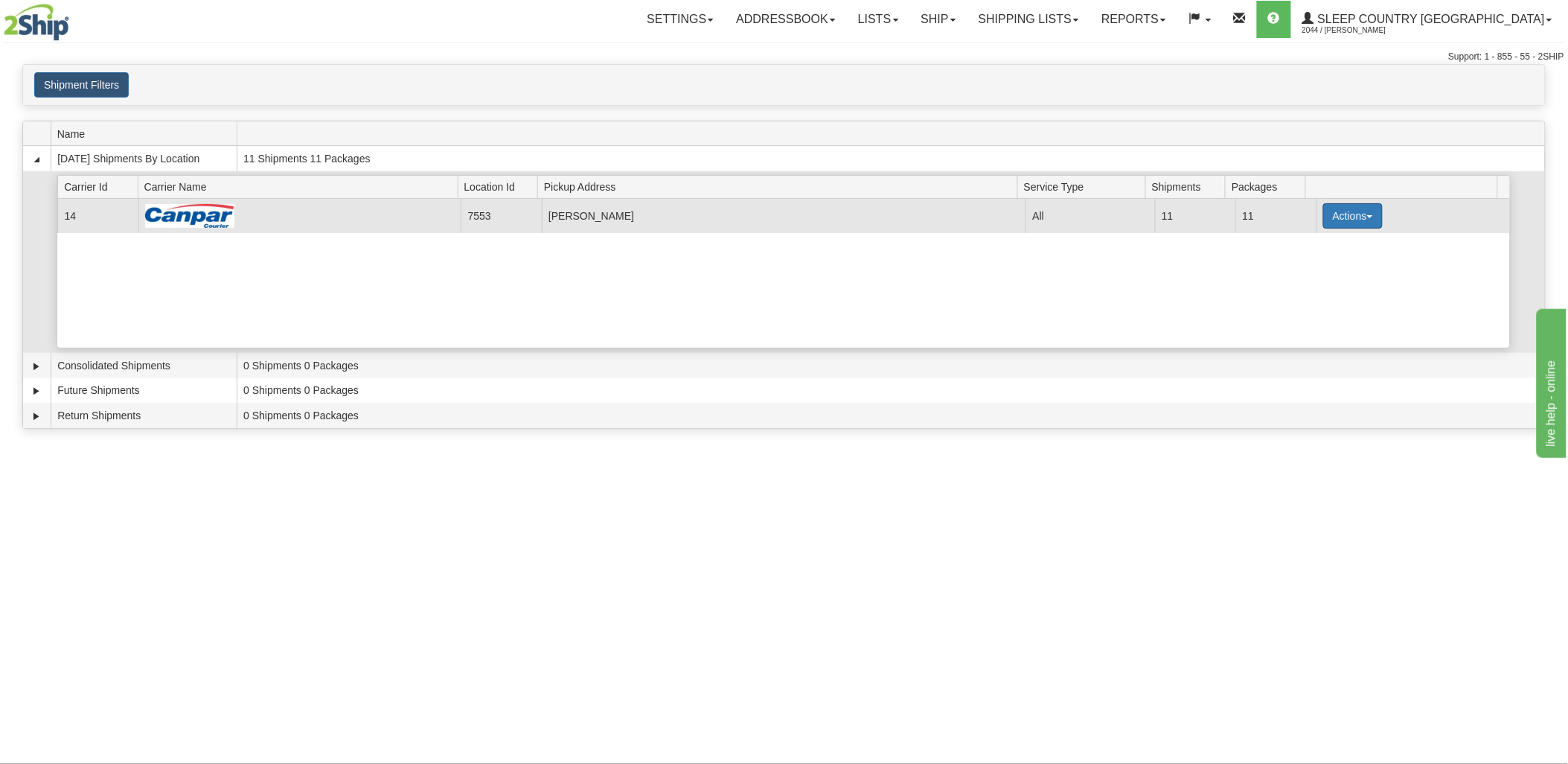
click at [1325, 217] on button "Actions" at bounding box center [1354, 215] width 60 height 25
click at [1308, 325] on span "Print" at bounding box center [1293, 321] width 31 height 10
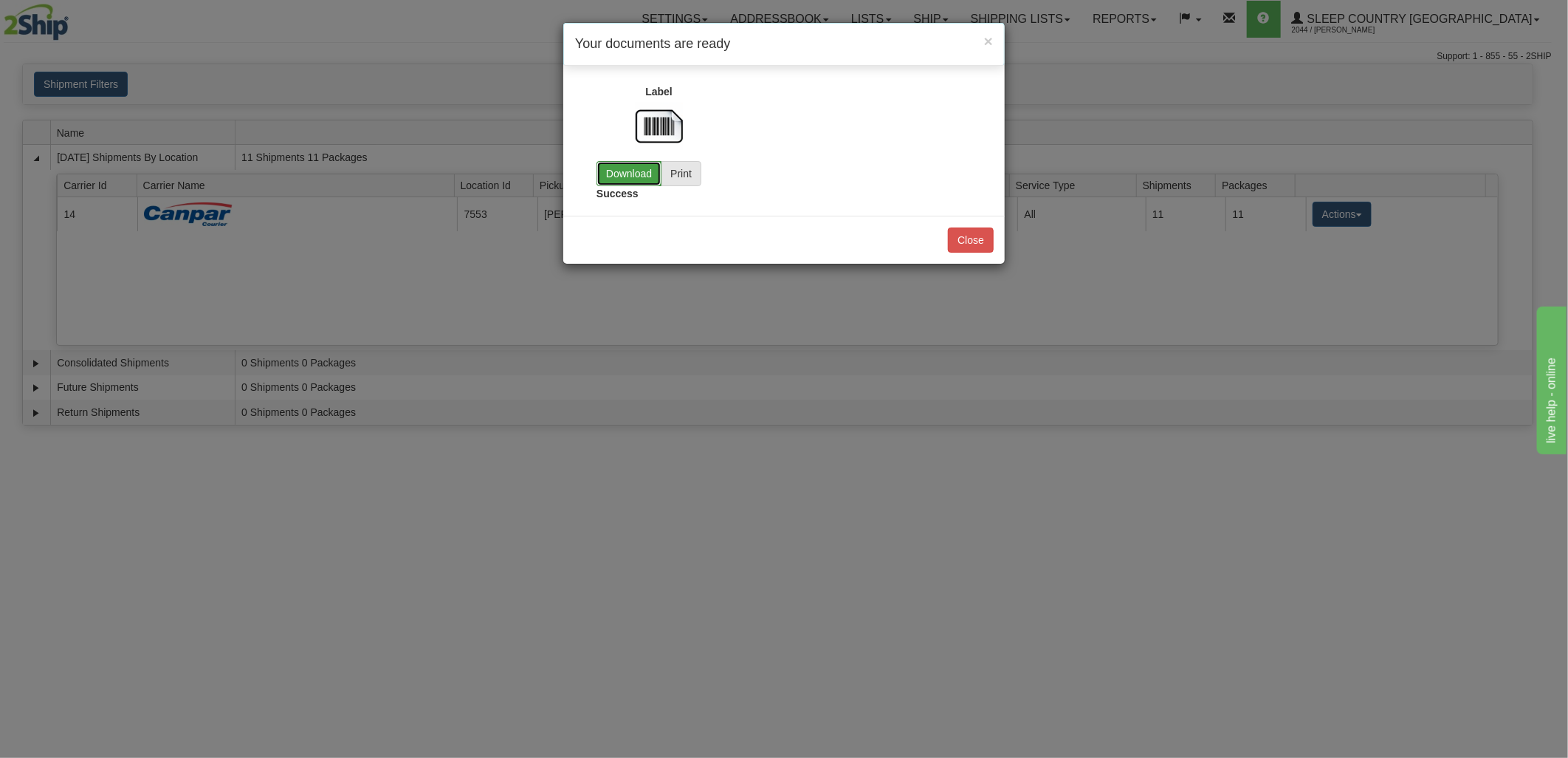
click at [636, 173] on link "Download" at bounding box center [629, 173] width 65 height 25
